Goal: Information Seeking & Learning: Learn about a topic

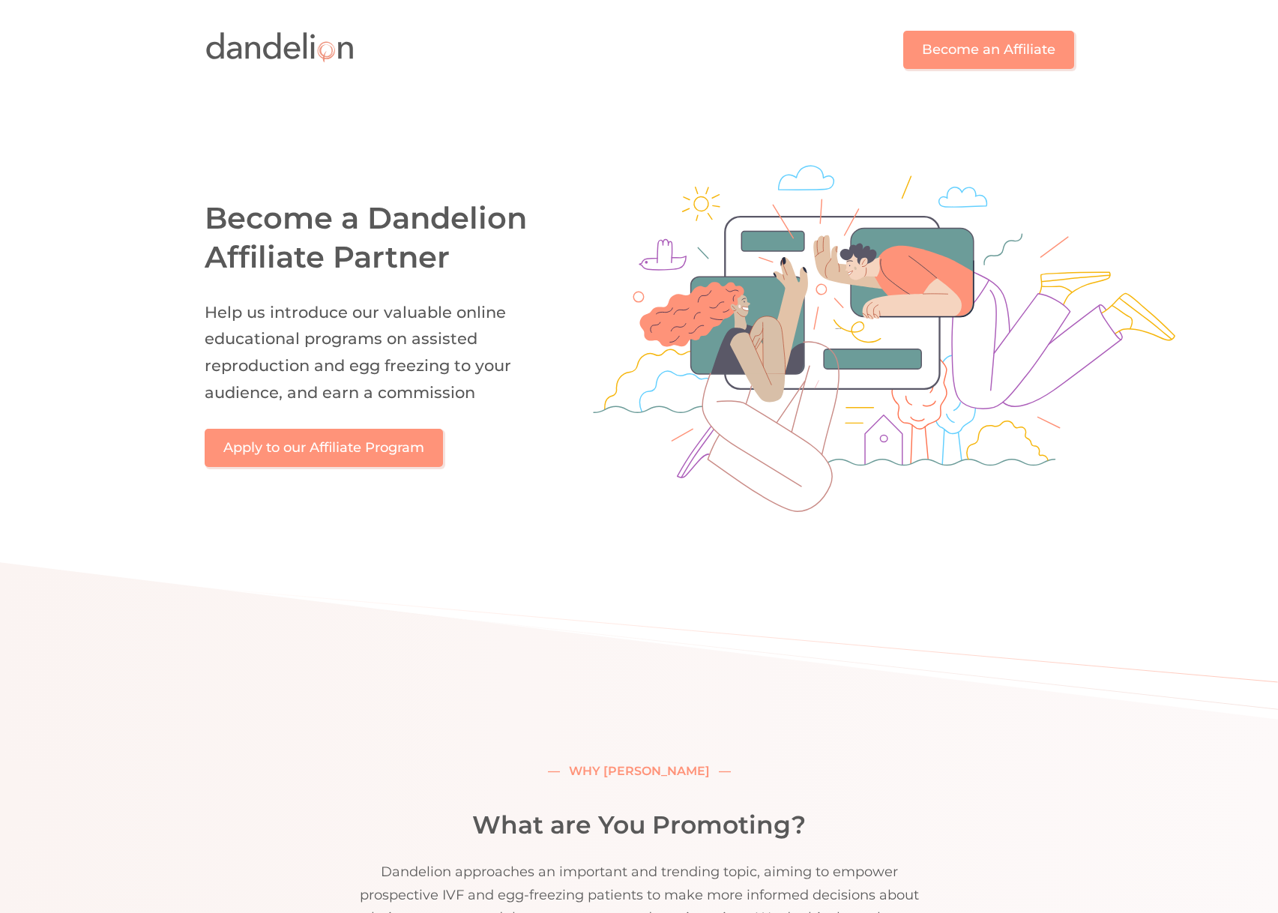
click at [439, 135] on div "Become a Dandelion Affiliate Partner Help us introduce our valuable online educ…" at bounding box center [640, 340] width 870 height 422
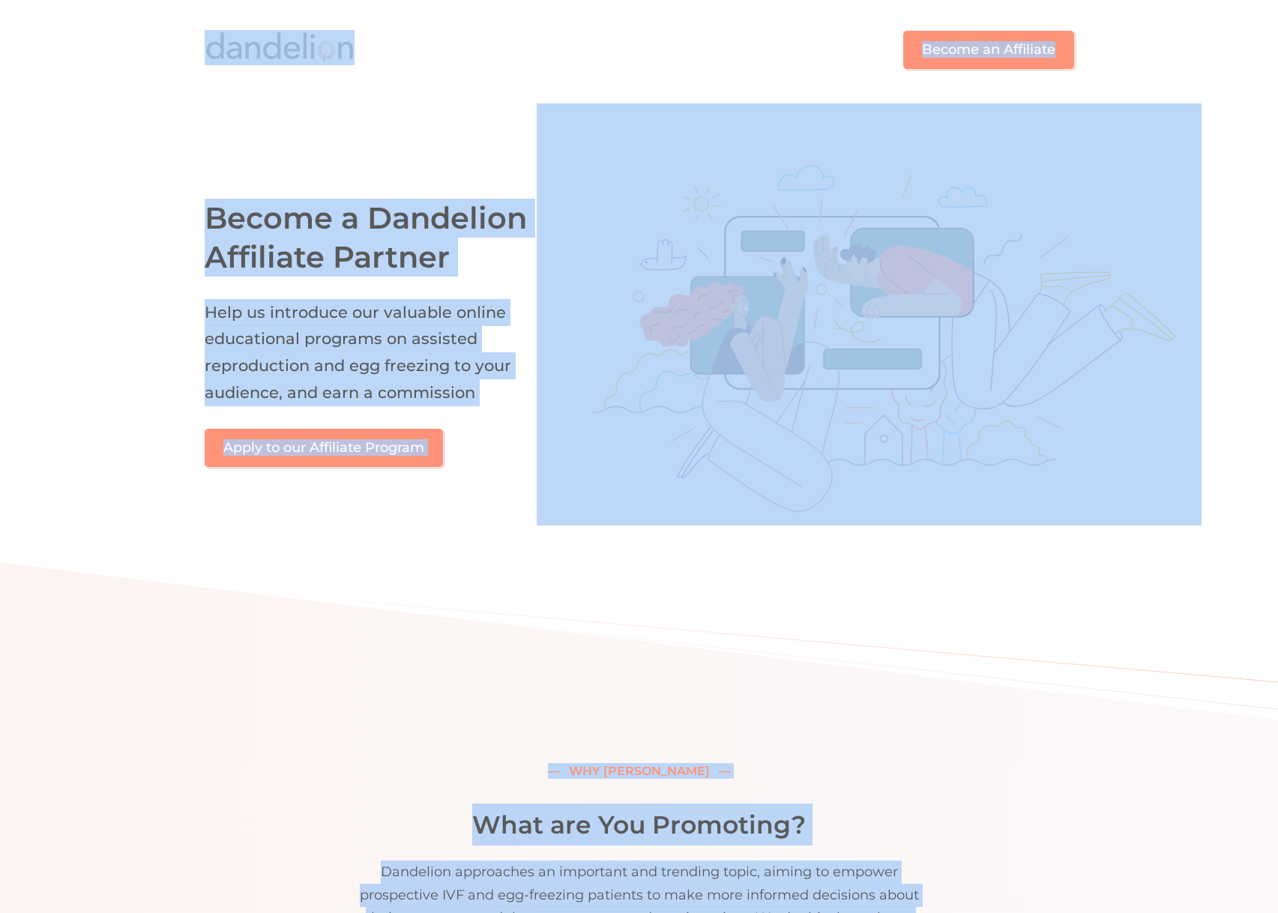
copy body "Become an Affiliate Become a Dandelion Affiliate Partner Help us introduce our …"
click at [452, 120] on div "Become a Dandelion Affiliate Partner Help us introduce our valuable online educ…" at bounding box center [639, 325] width 959 height 452
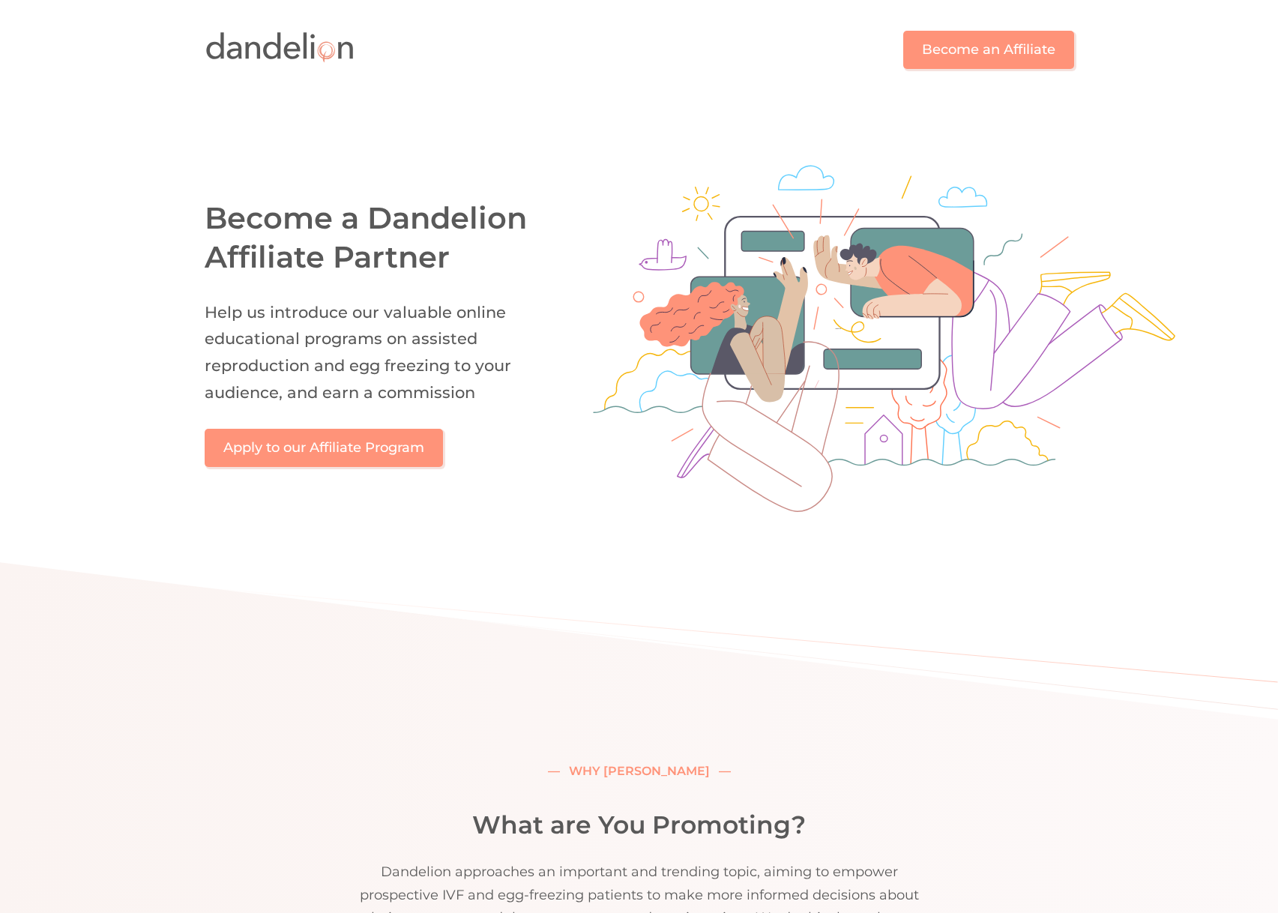
click at [305, 56] on img at bounding box center [280, 47] width 150 height 35
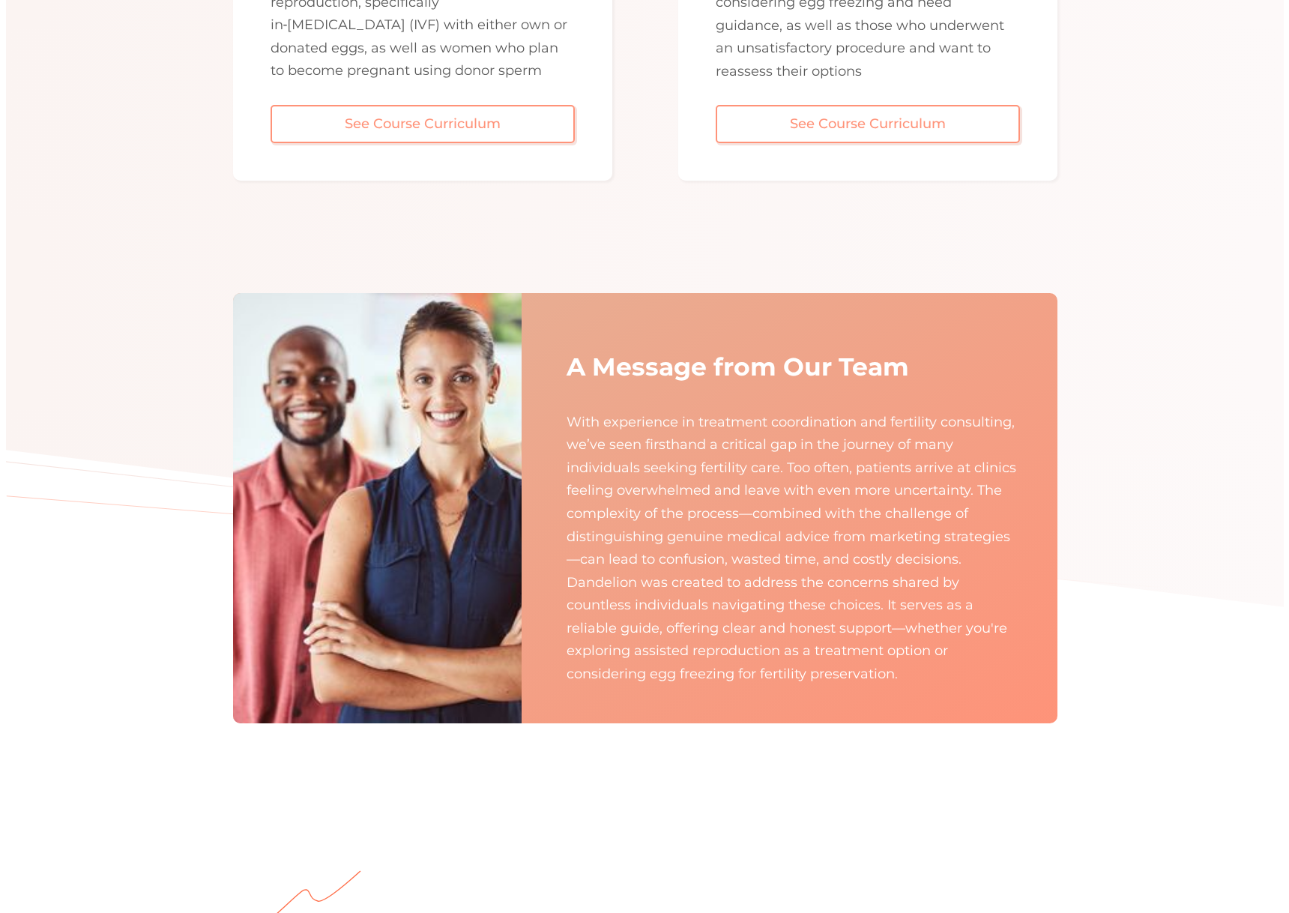
scroll to position [2830, 0]
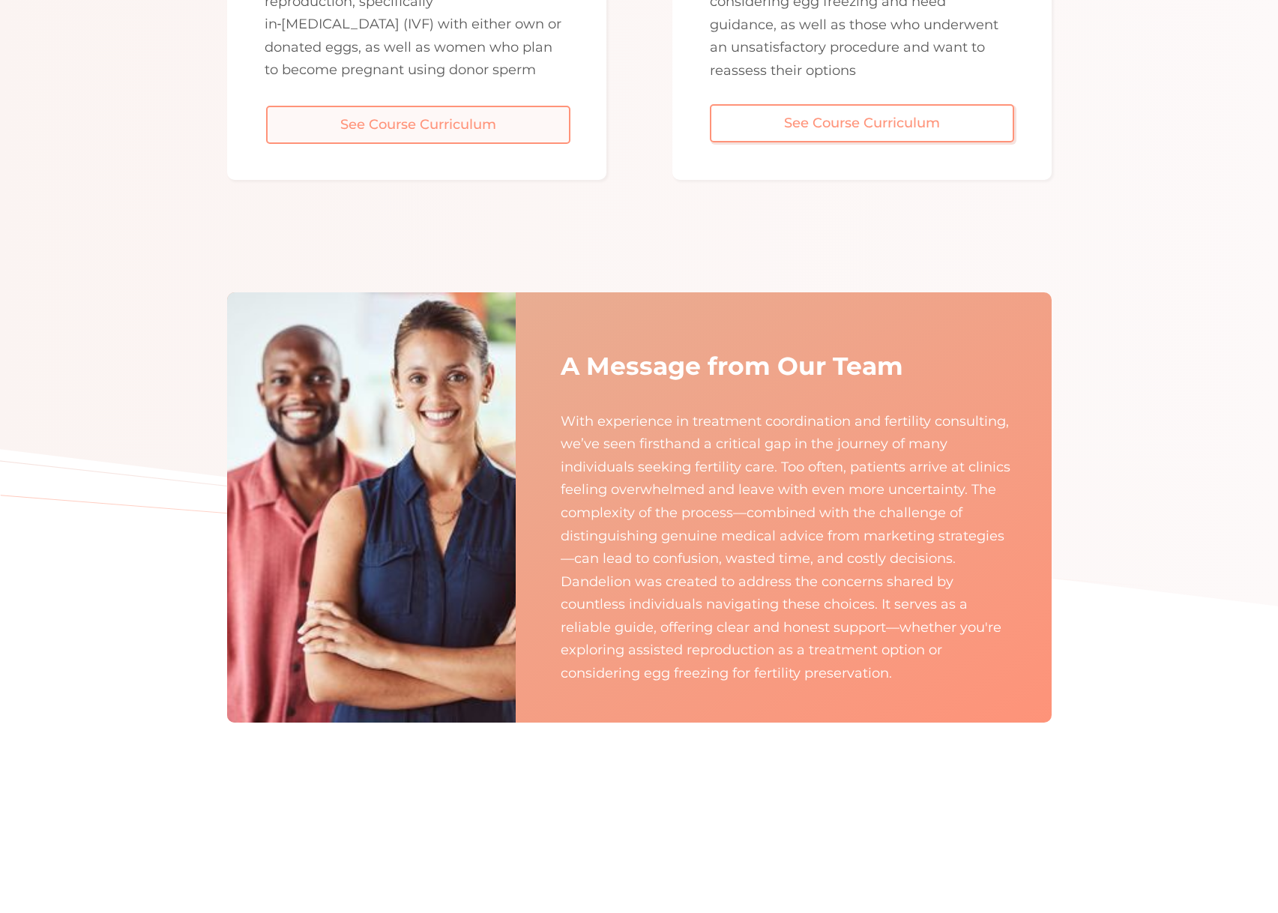
click at [448, 125] on link "See Course Curriculum" at bounding box center [418, 125] width 304 height 38
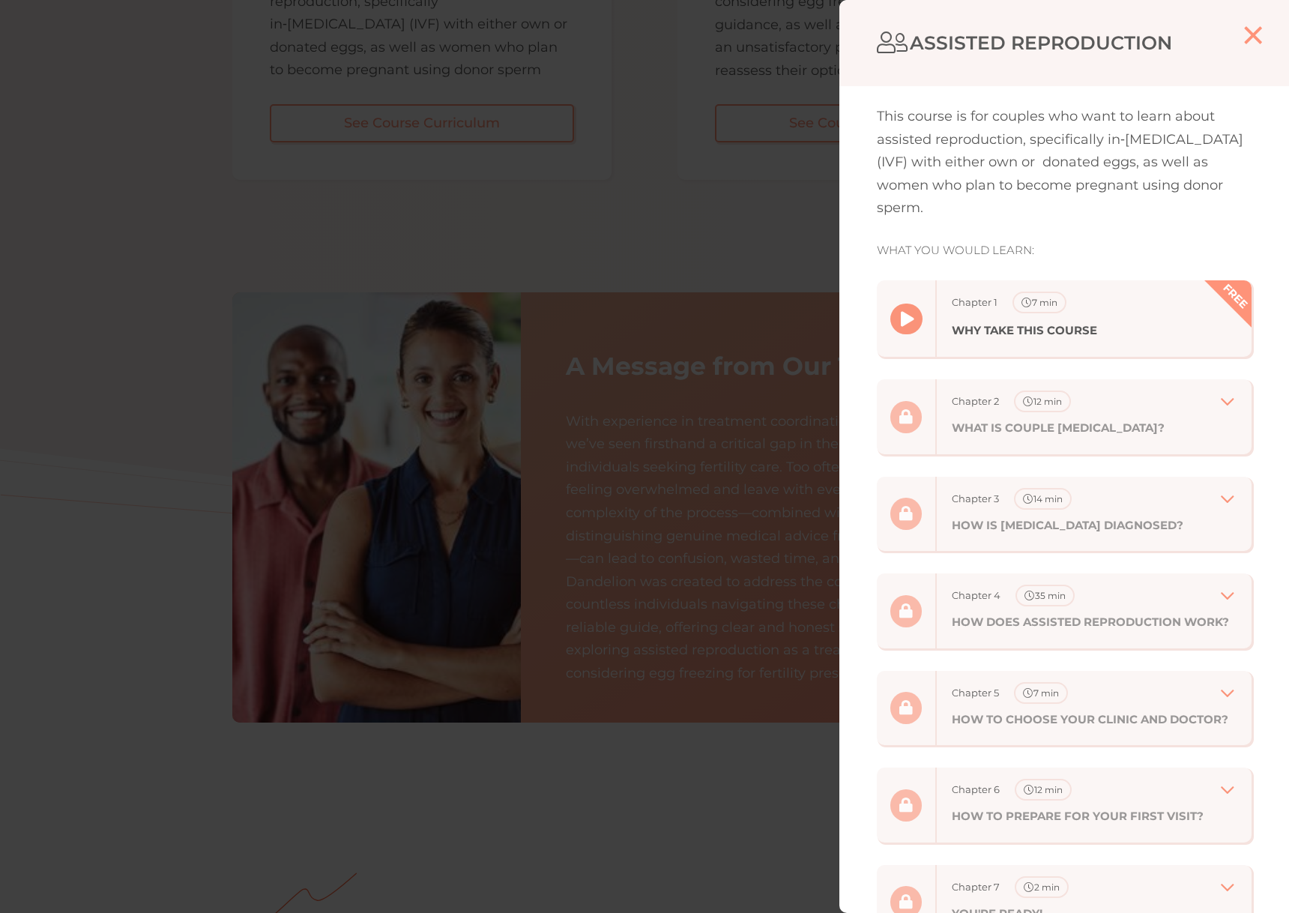
scroll to position [0, 0]
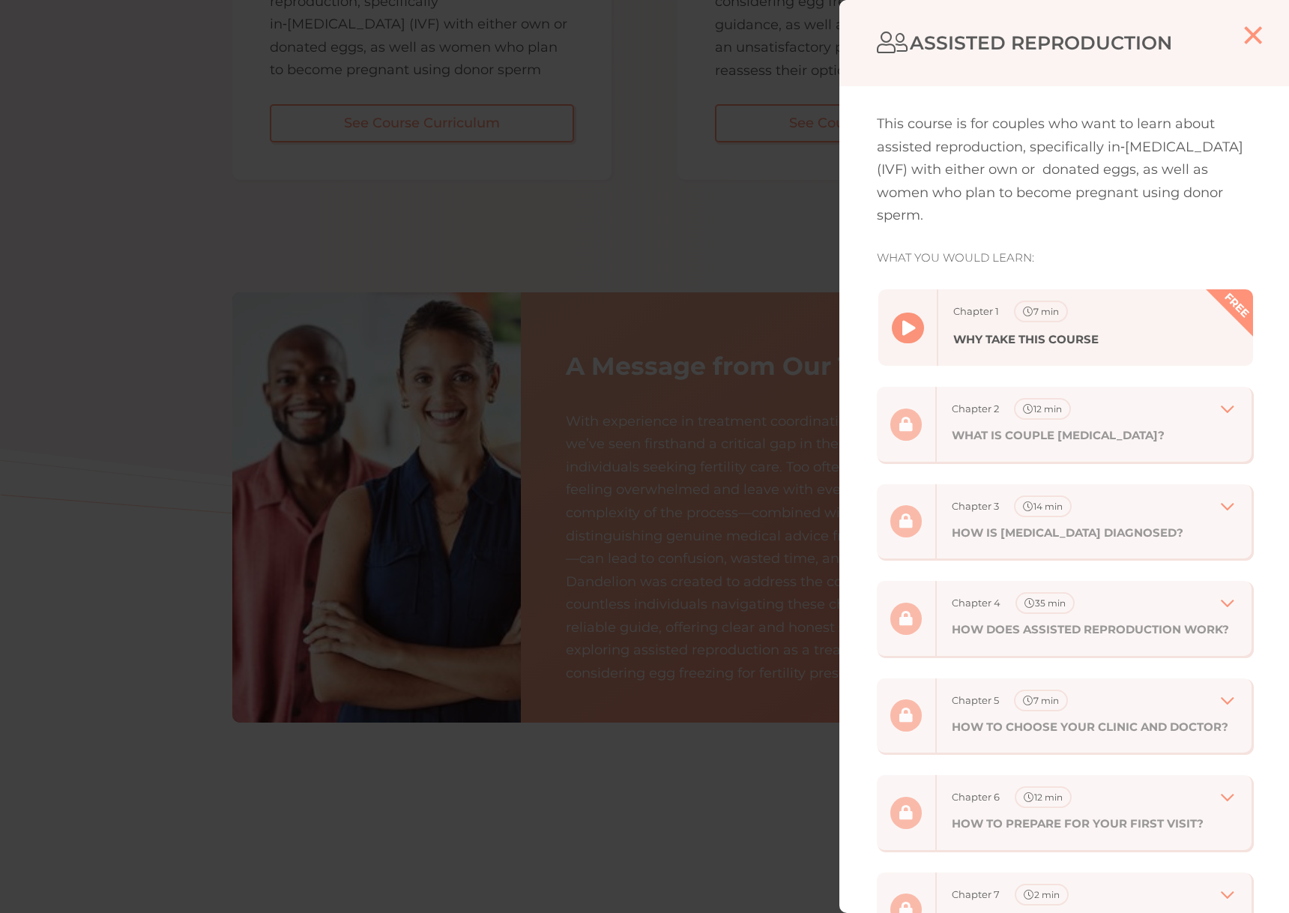
click at [914, 328] on div "" at bounding box center [908, 328] width 32 height 31
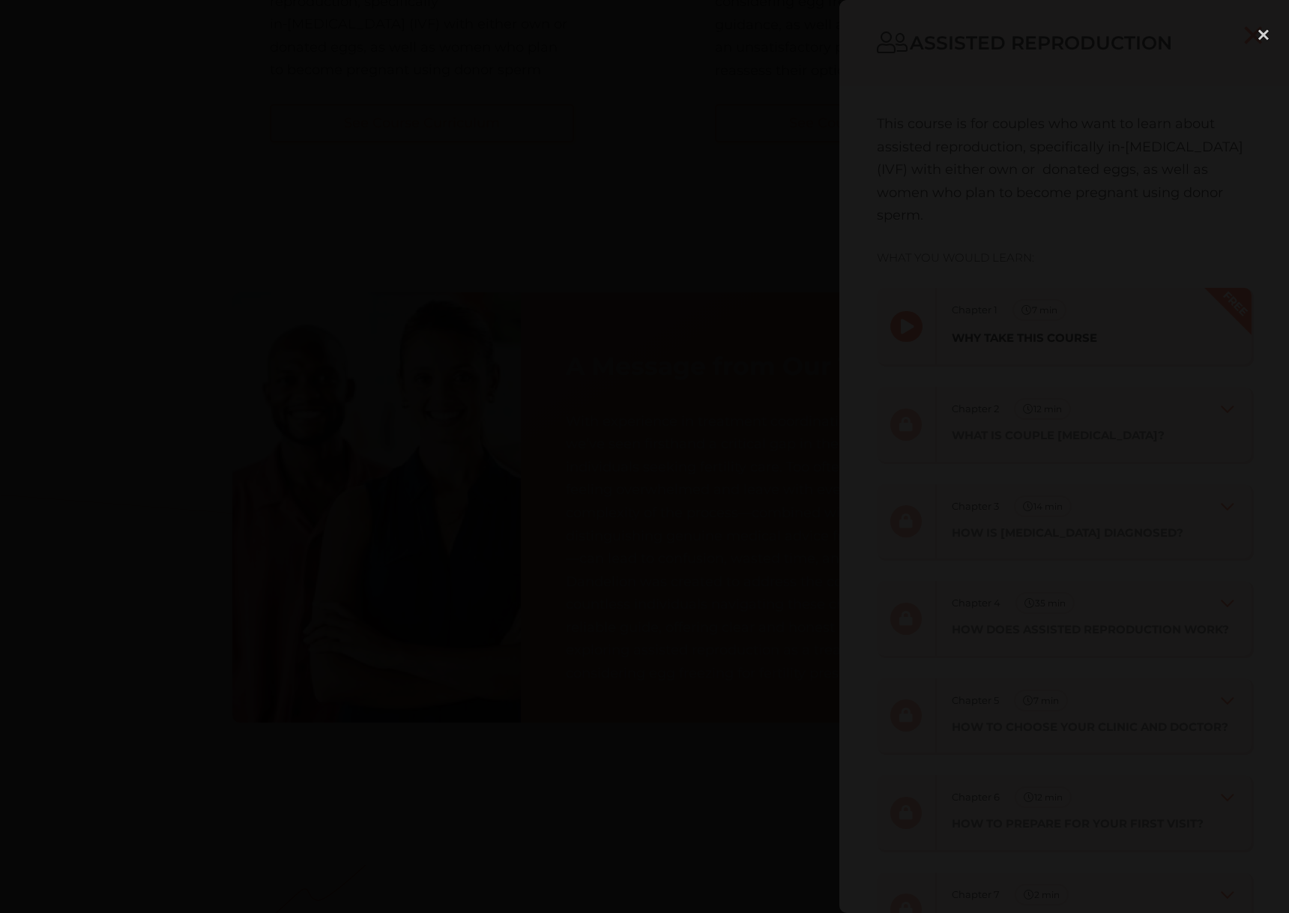
click at [1022, 385] on div at bounding box center [644, 456] width 1289 height 876
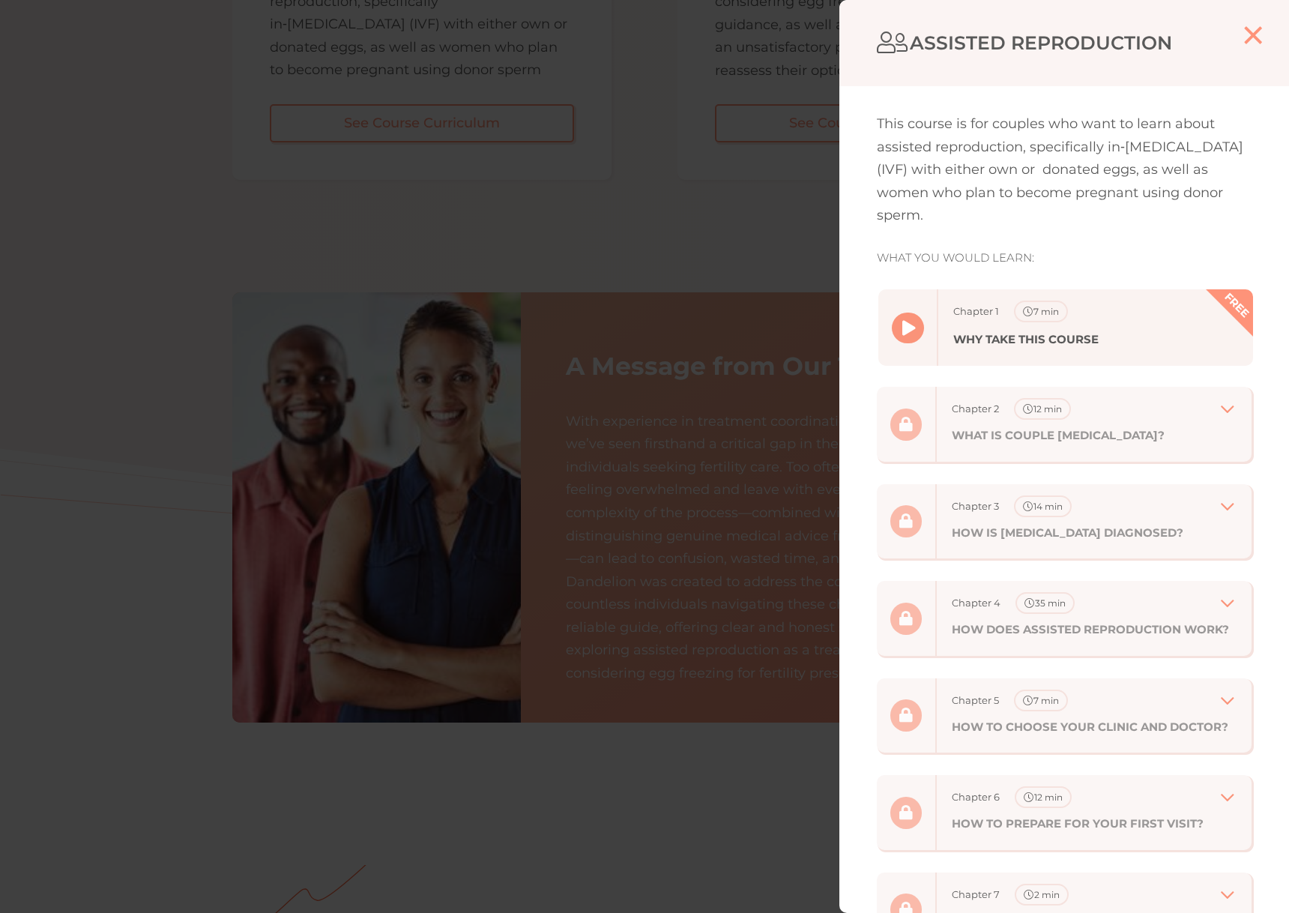
click at [1004, 333] on h5 "WHY TAKE THIS COURSE" at bounding box center [1025, 339] width 145 height 19
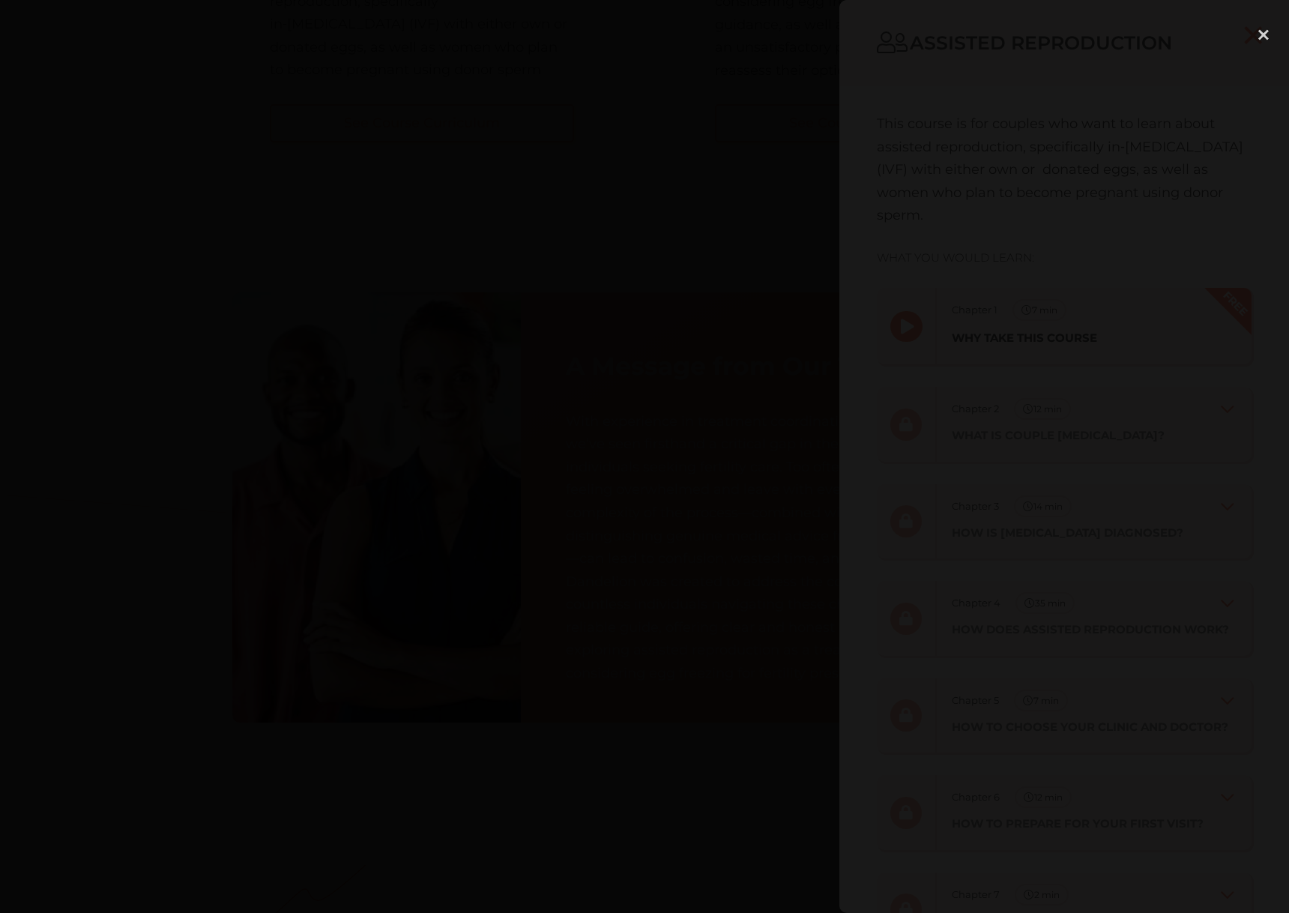
click at [704, 145] on div at bounding box center [644, 456] width 1289 height 876
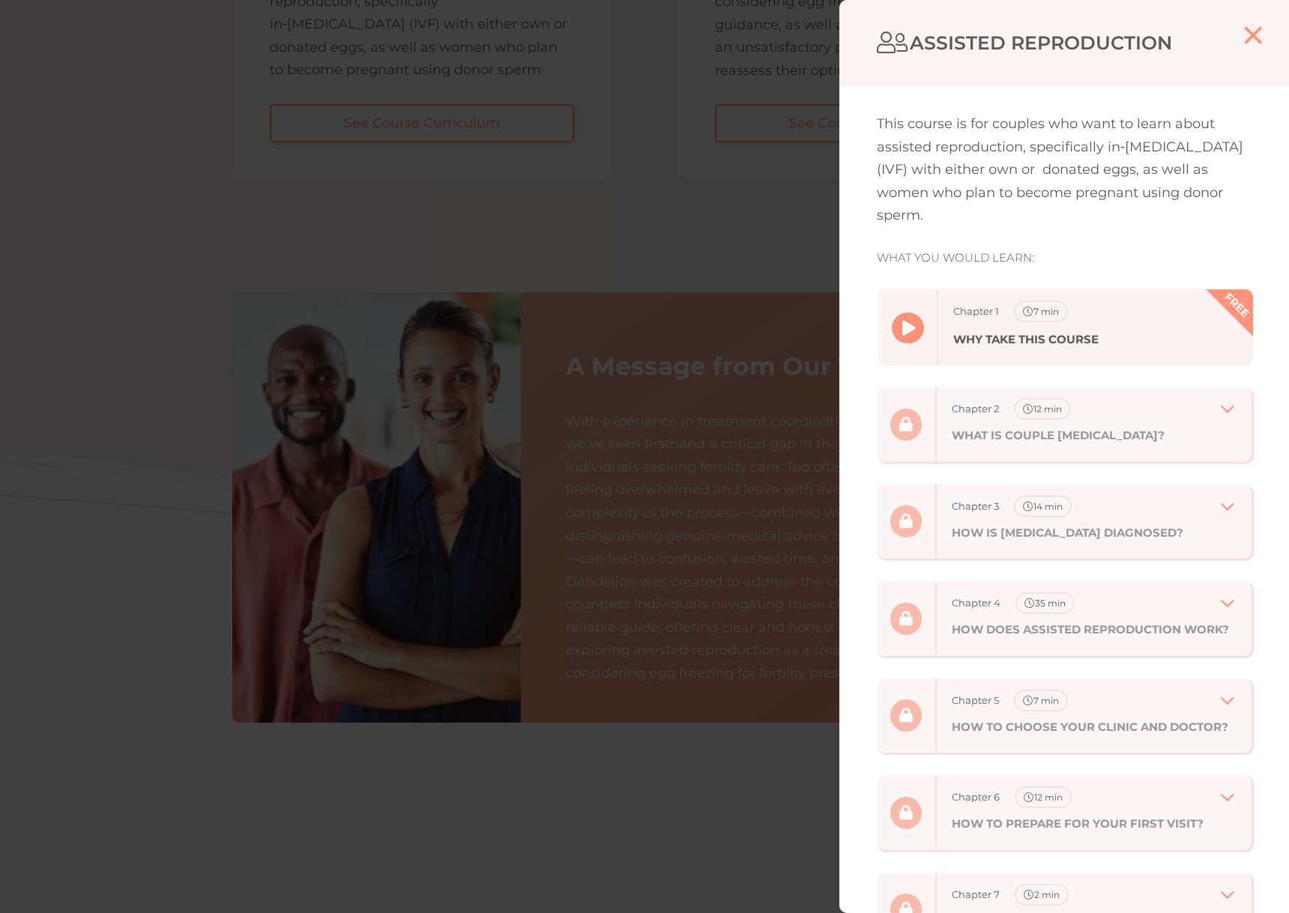
click at [924, 337] on div "" at bounding box center [909, 327] width 60 height 77
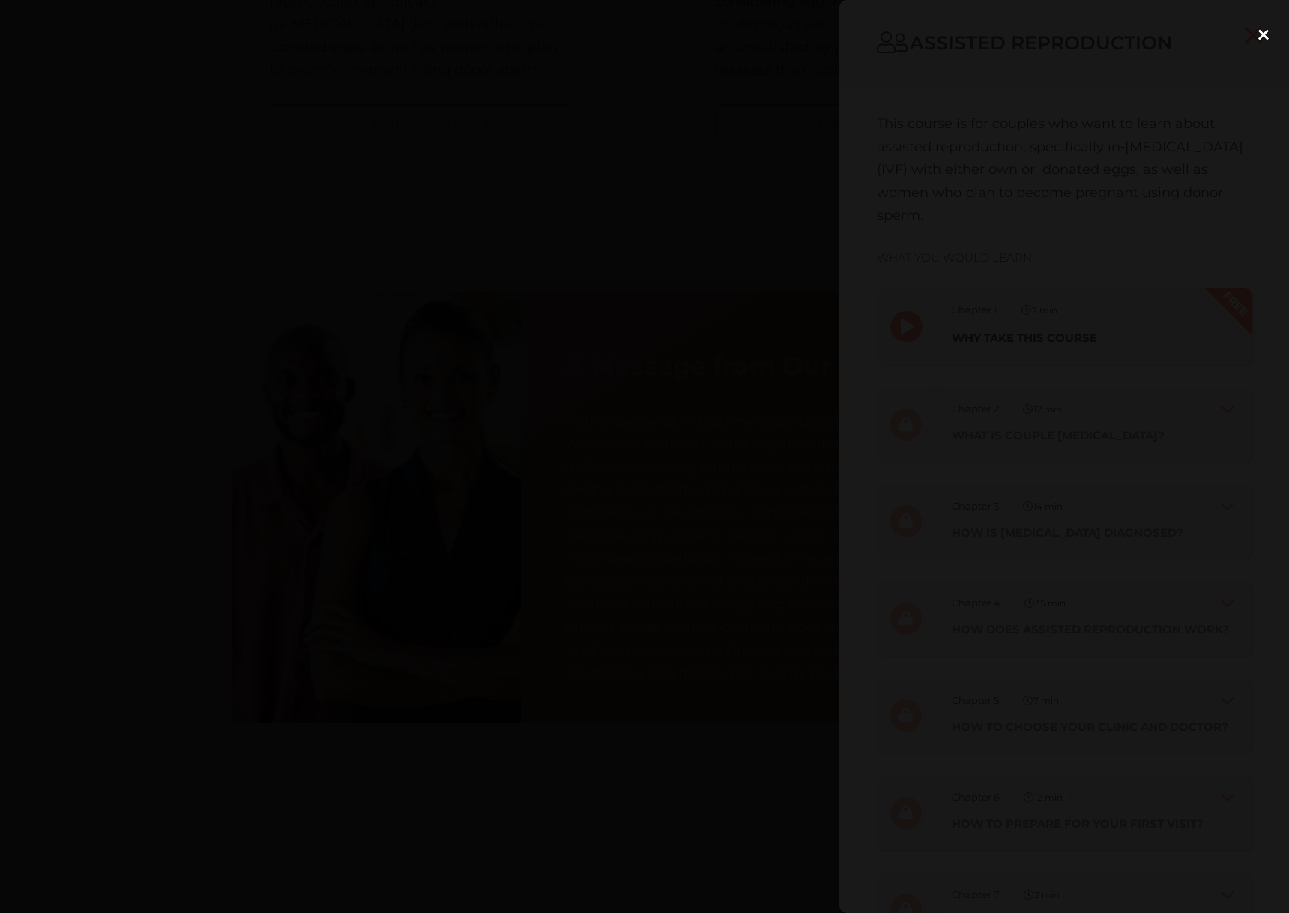
click at [1259, 34] on div "close lightbox" at bounding box center [1263, 34] width 51 height 33
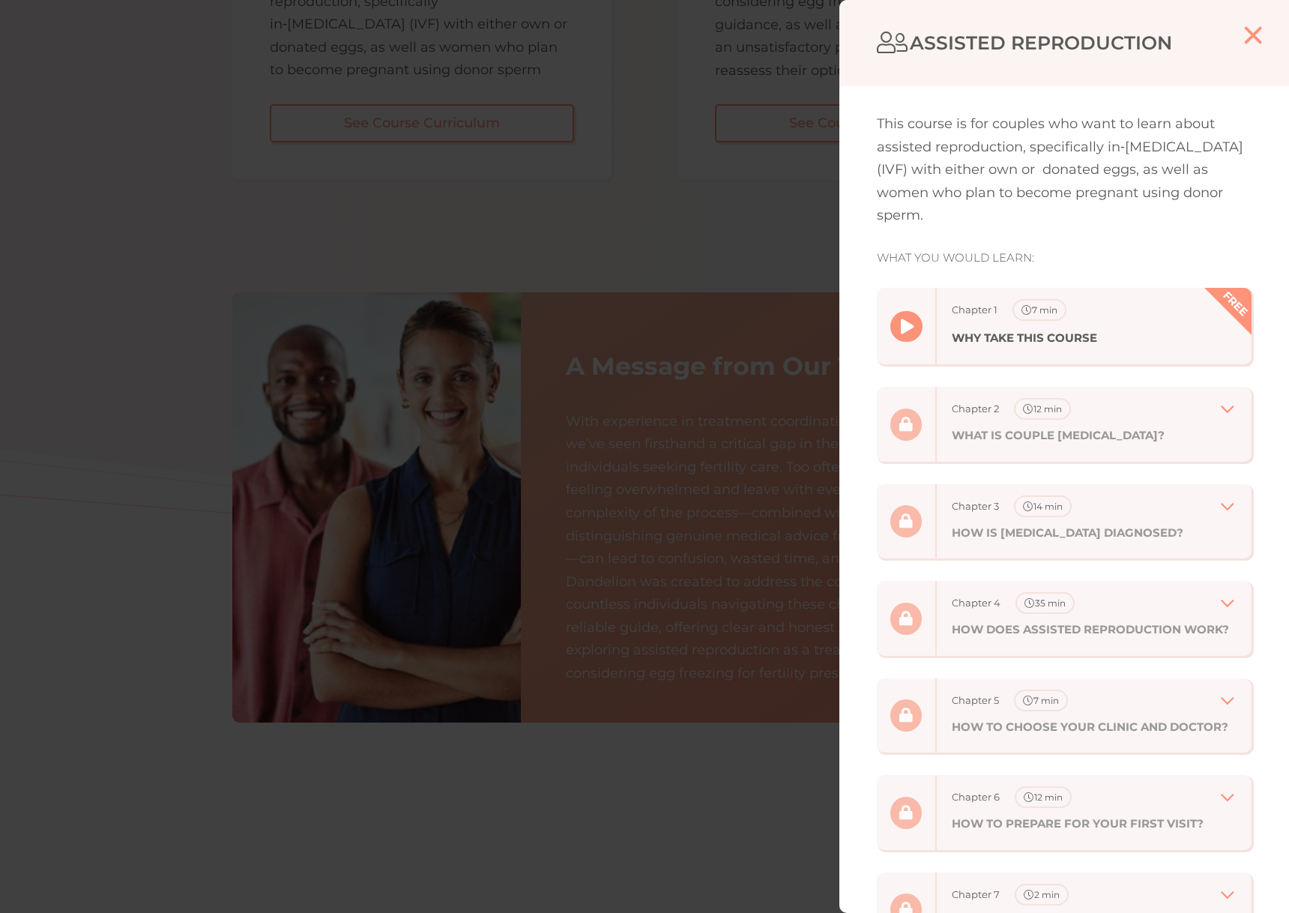
click at [1238, 40] on link "" at bounding box center [1253, 36] width 72 height 72
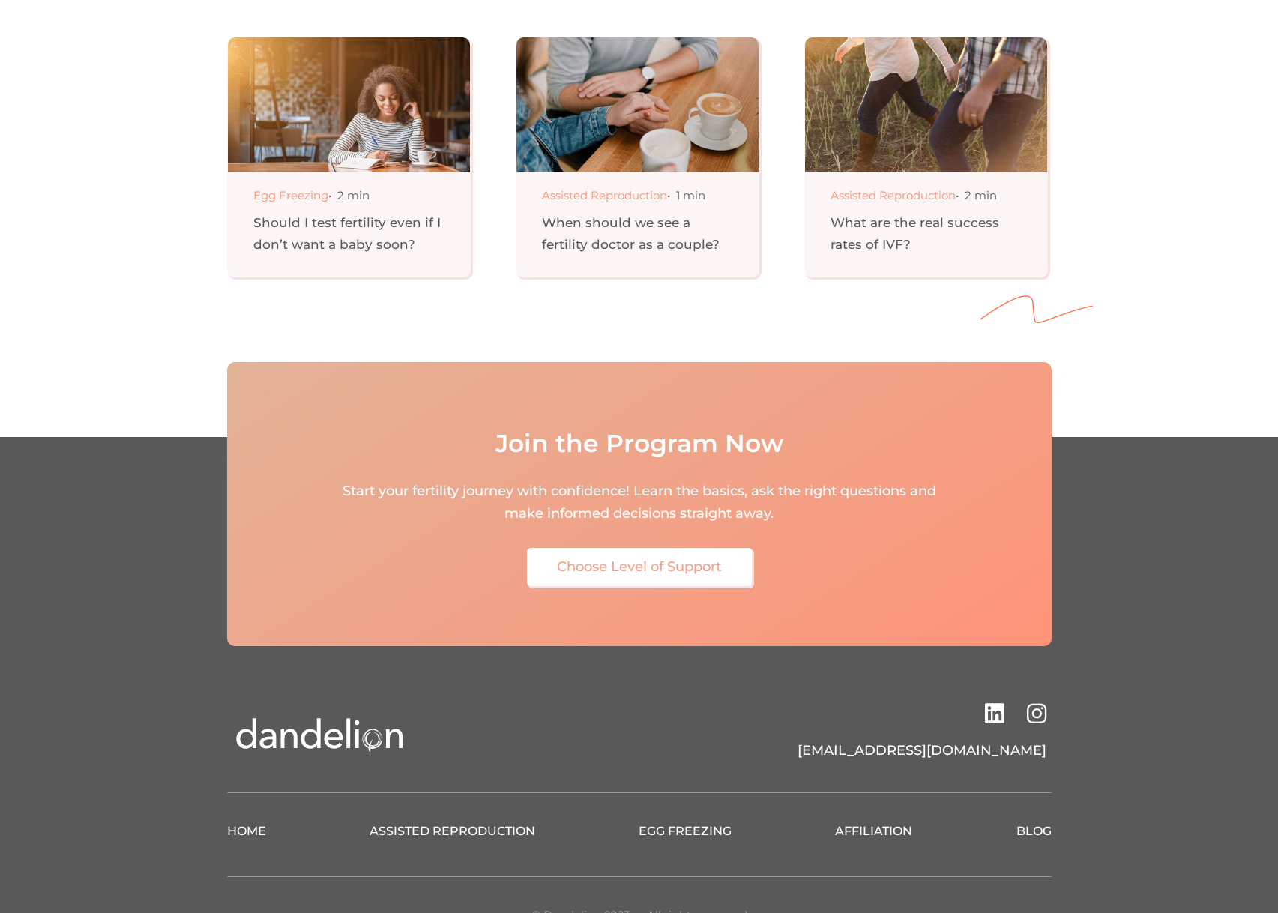
scroll to position [6514, 0]
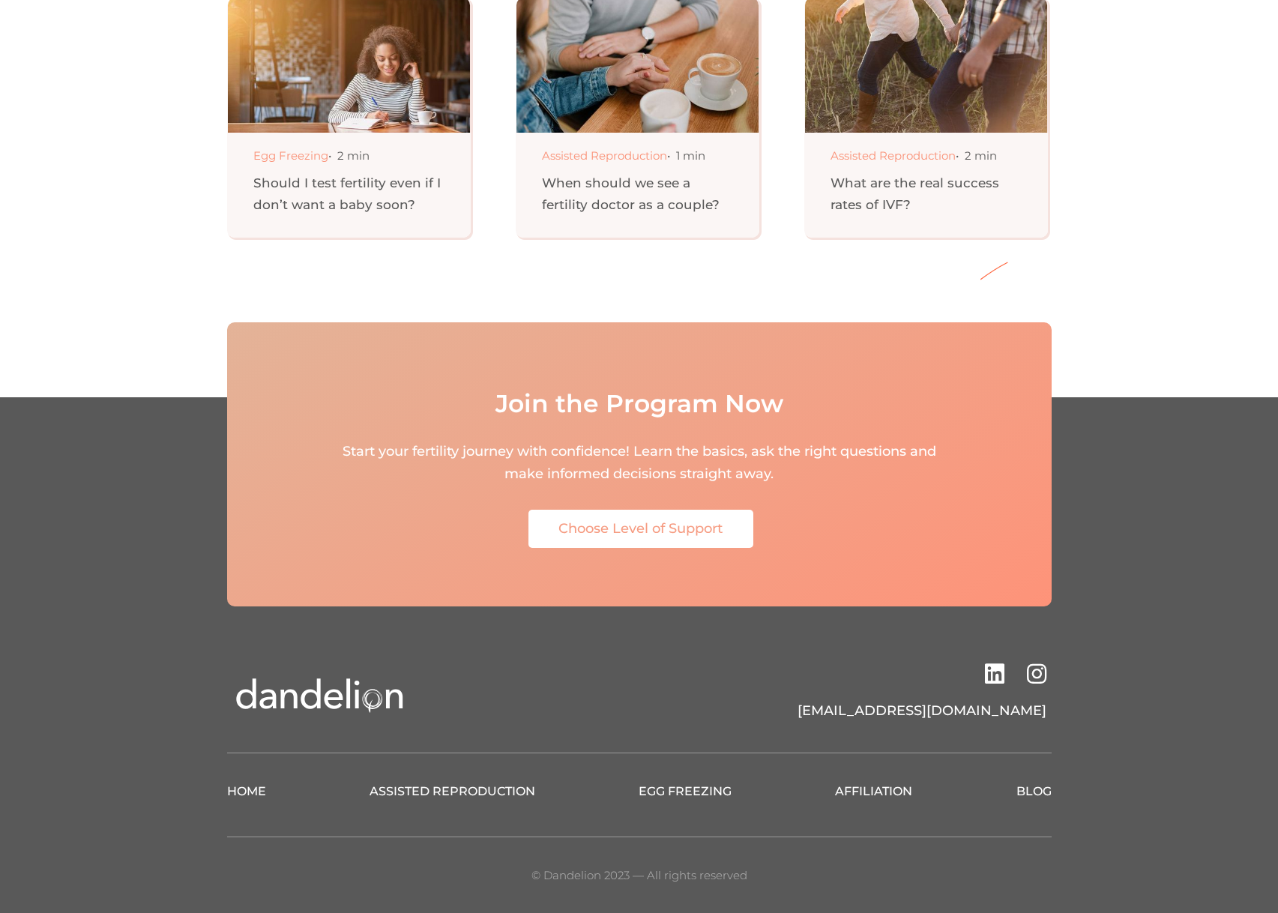
click at [647, 523] on link "Choose Level of Support" at bounding box center [640, 529] width 225 height 38
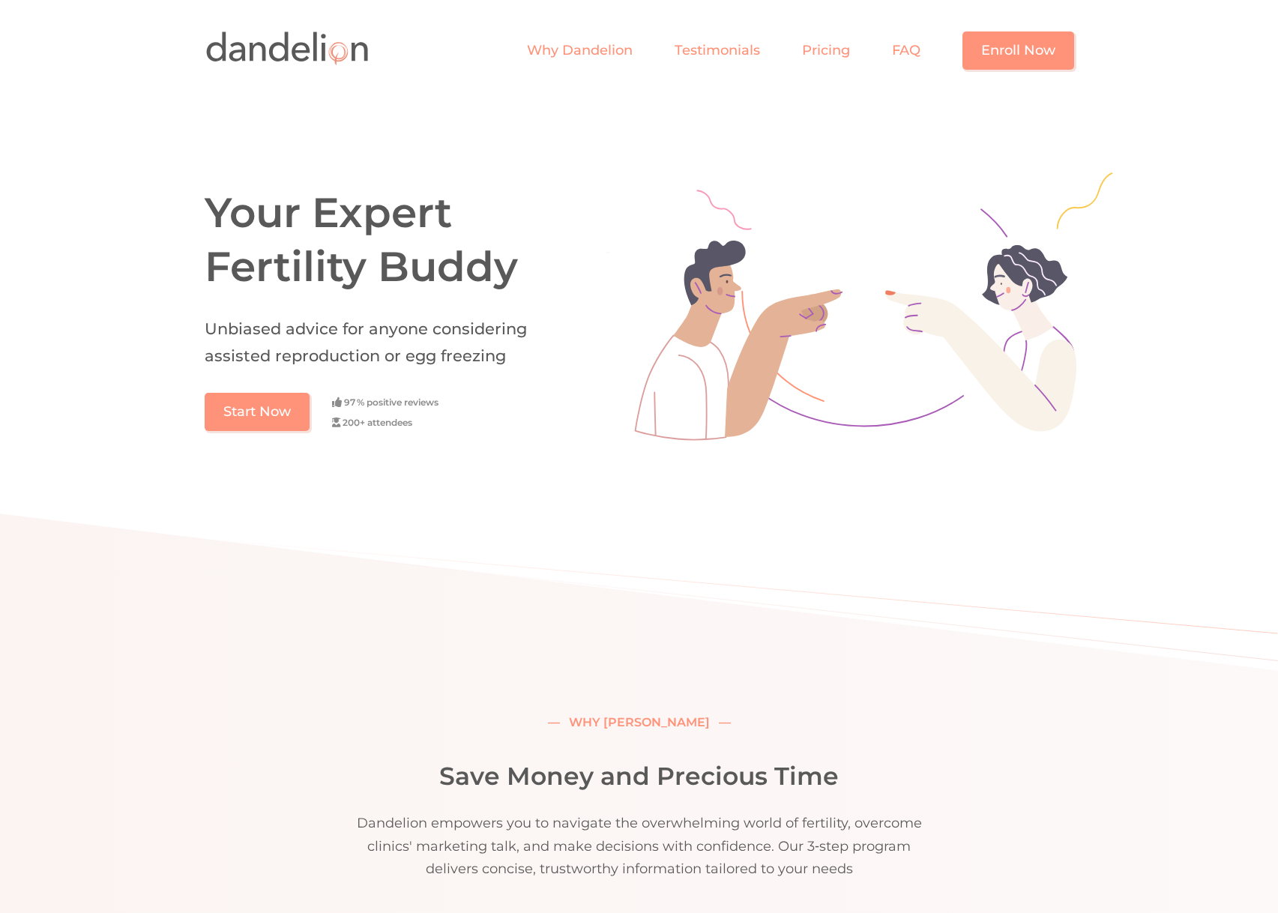
click at [840, 68] on nav "Why Dandelion Testimonials Pricing FAQ Enroll Now" at bounding box center [800, 50] width 547 height 39
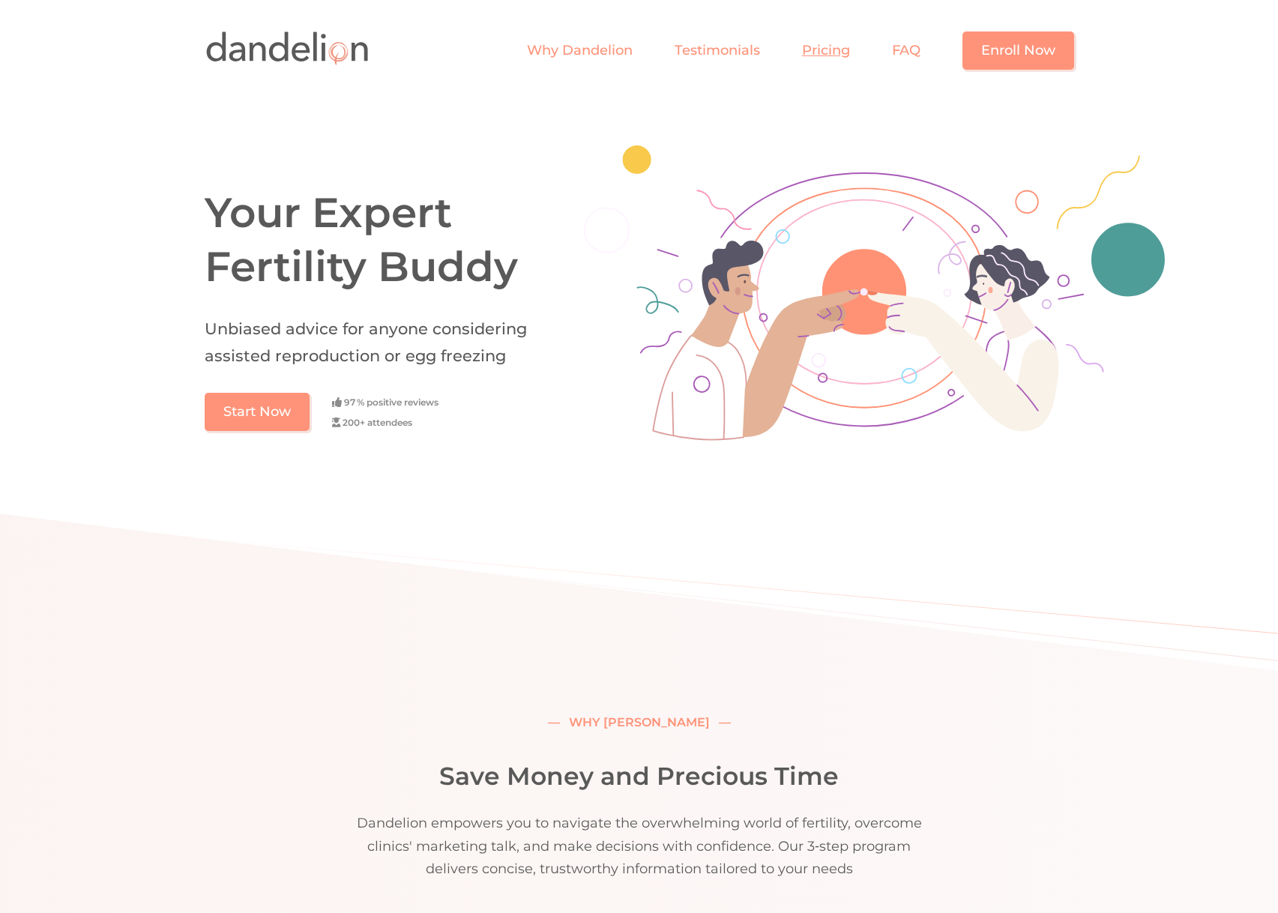
click at [830, 53] on link "Pricing" at bounding box center [847, 50] width 90 height 16
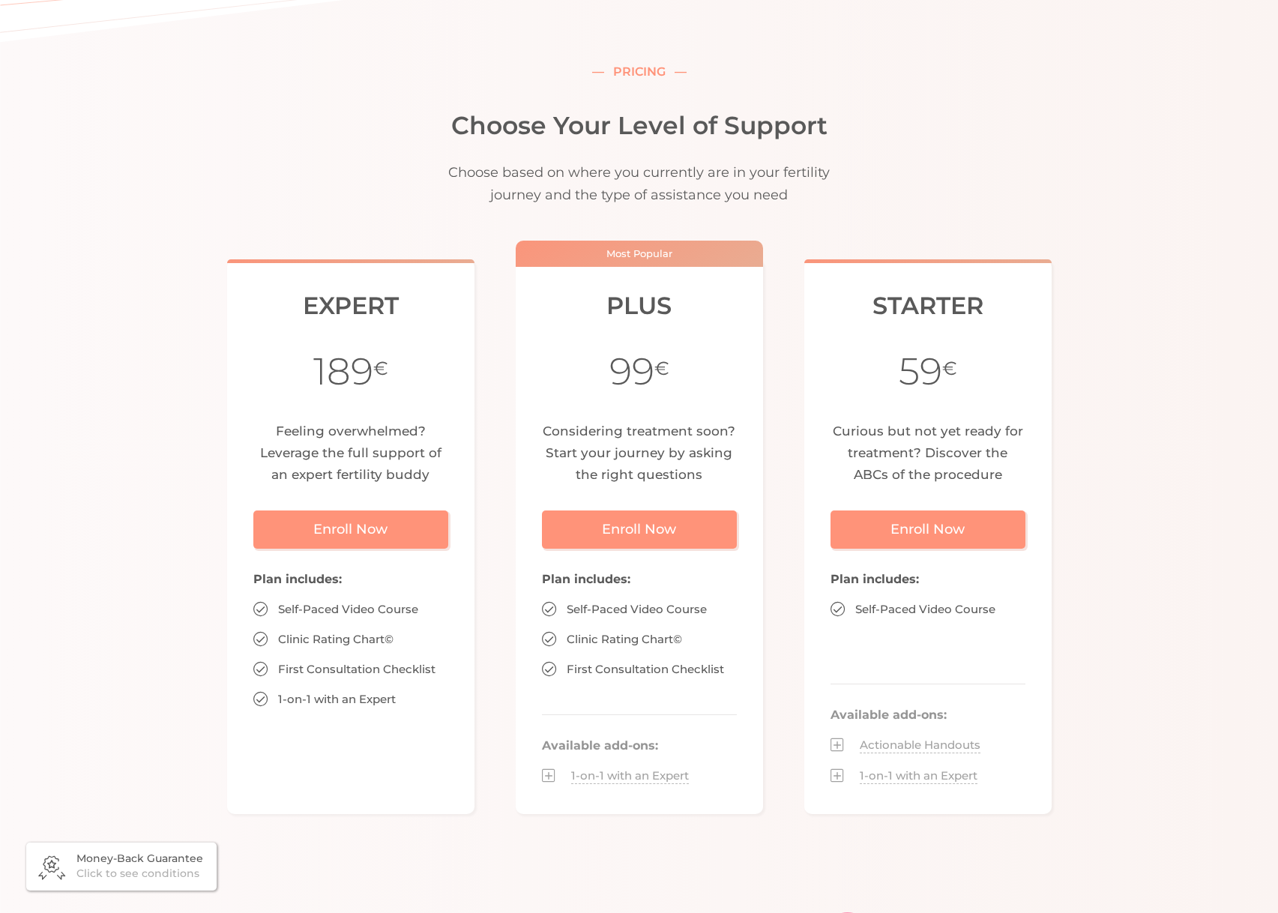
scroll to position [4339, 0]
